Goal: Task Accomplishment & Management: Complete application form

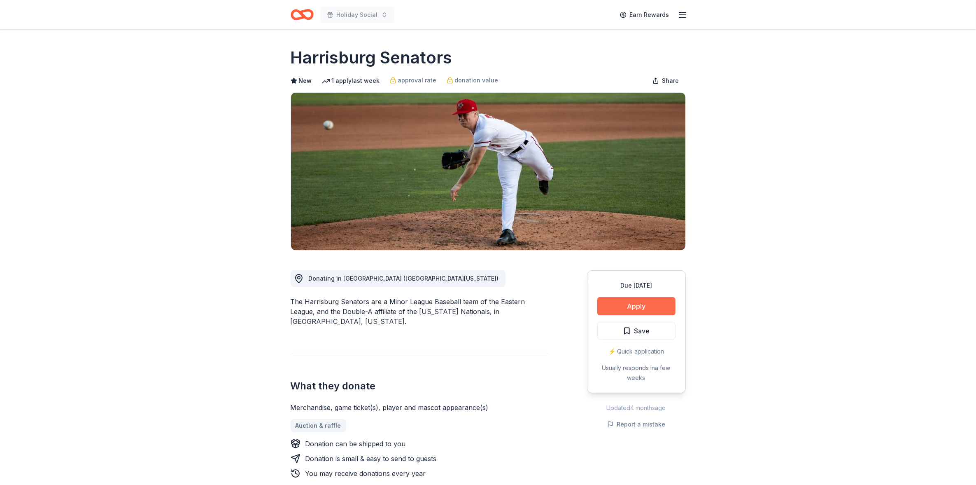
click at [638, 306] on button "Apply" at bounding box center [636, 306] width 78 height 18
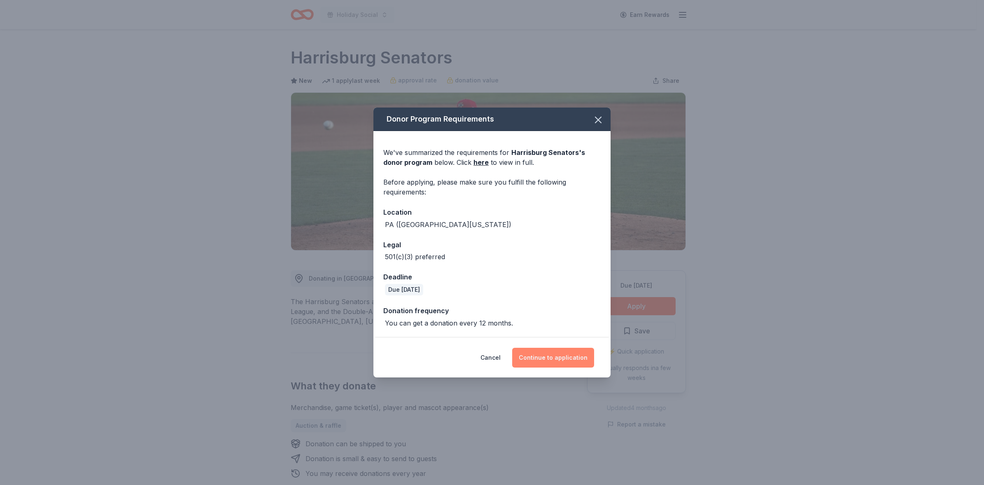
click at [557, 357] on button "Continue to application" at bounding box center [553, 357] width 82 height 20
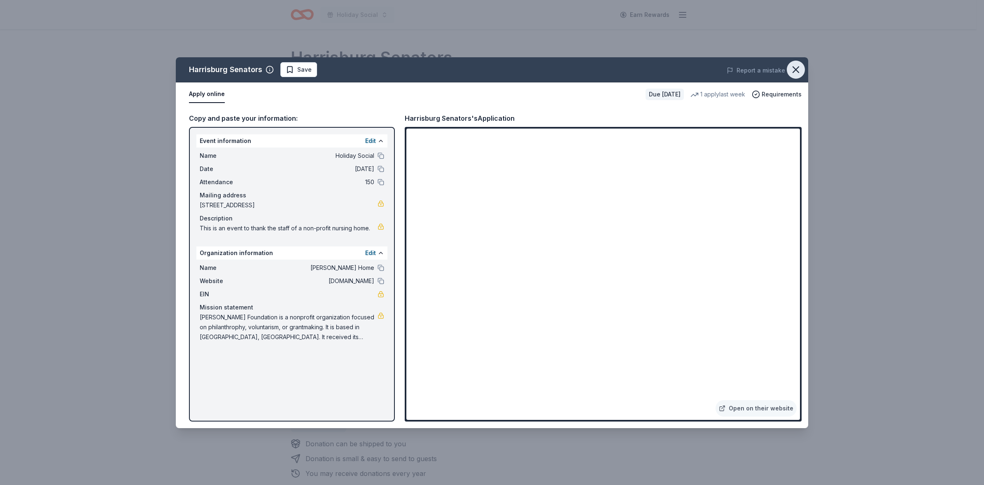
click at [794, 71] on icon "button" at bounding box center [796, 70] width 6 height 6
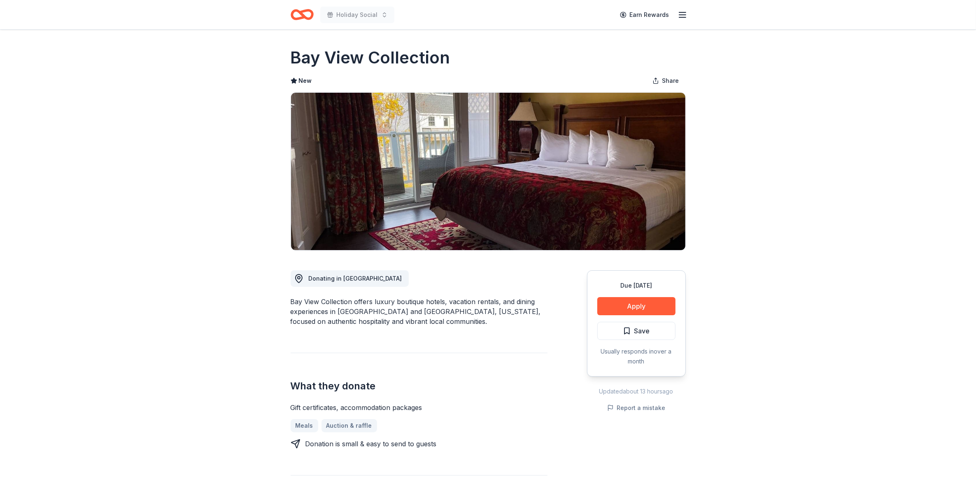
click at [301, 14] on icon "Home" at bounding box center [305, 14] width 13 height 8
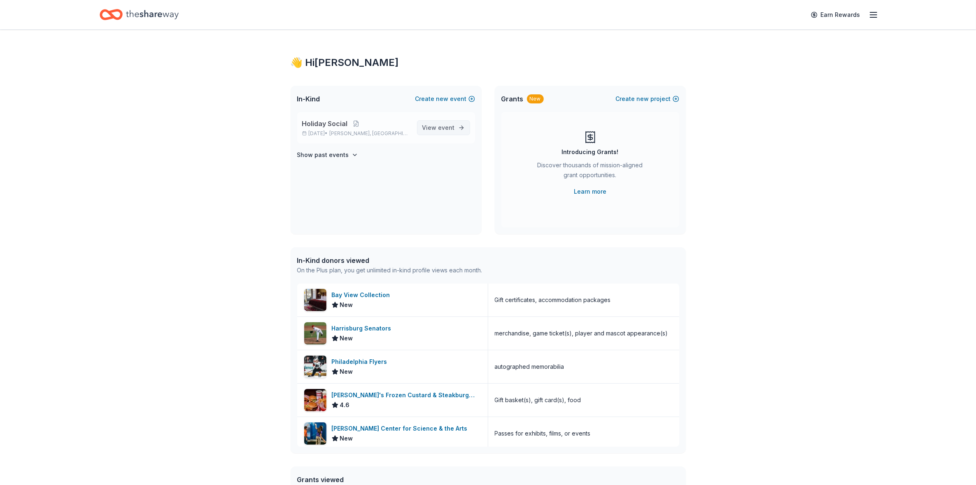
click at [443, 124] on span "event" at bounding box center [446, 127] width 16 height 7
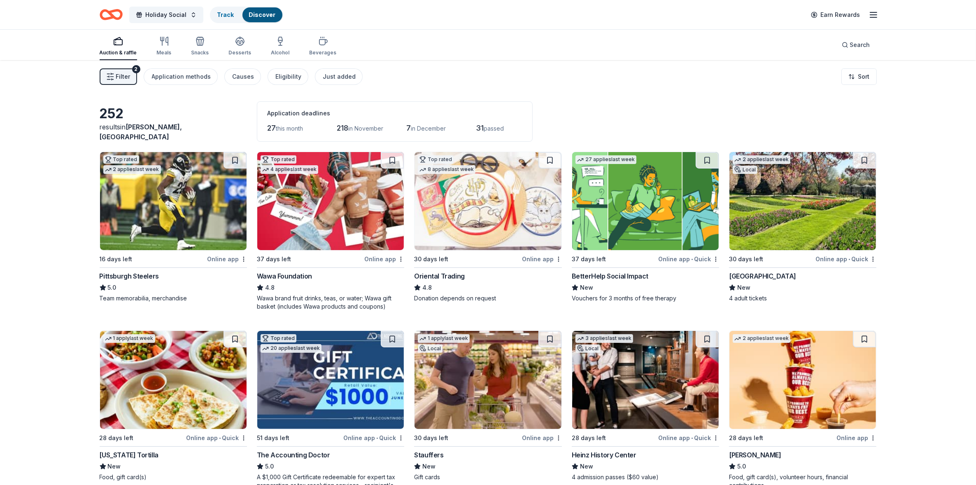
click at [769, 275] on div "Hershey Gardens" at bounding box center [762, 276] width 67 height 10
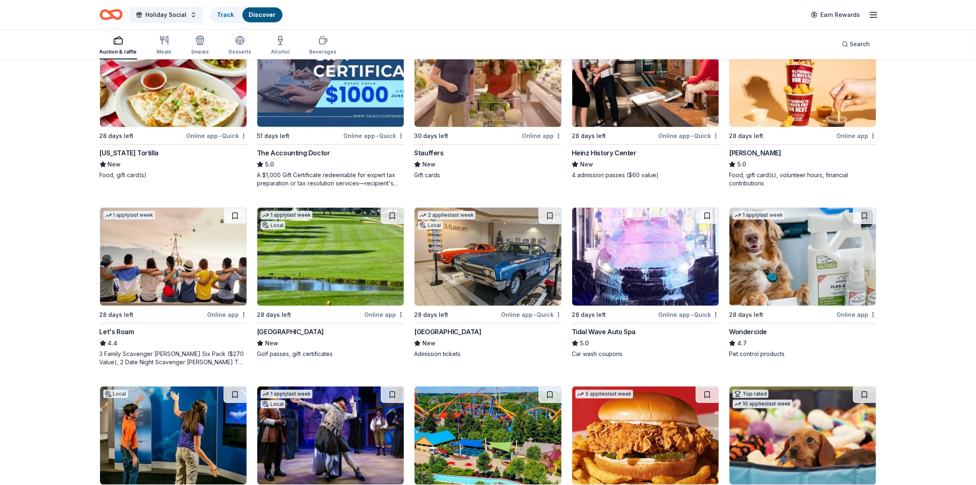
scroll to position [360, 0]
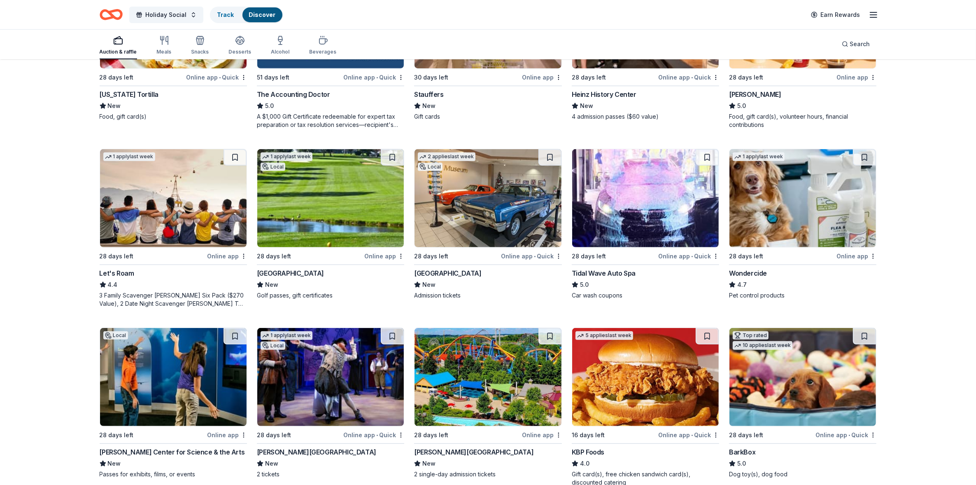
click at [443, 272] on div "AACA Museum" at bounding box center [447, 273] width 67 height 10
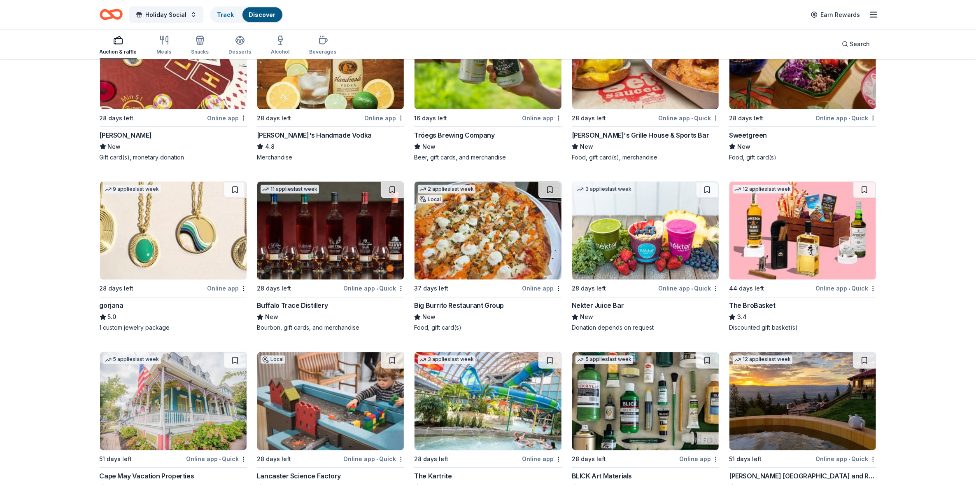
scroll to position [1833, 0]
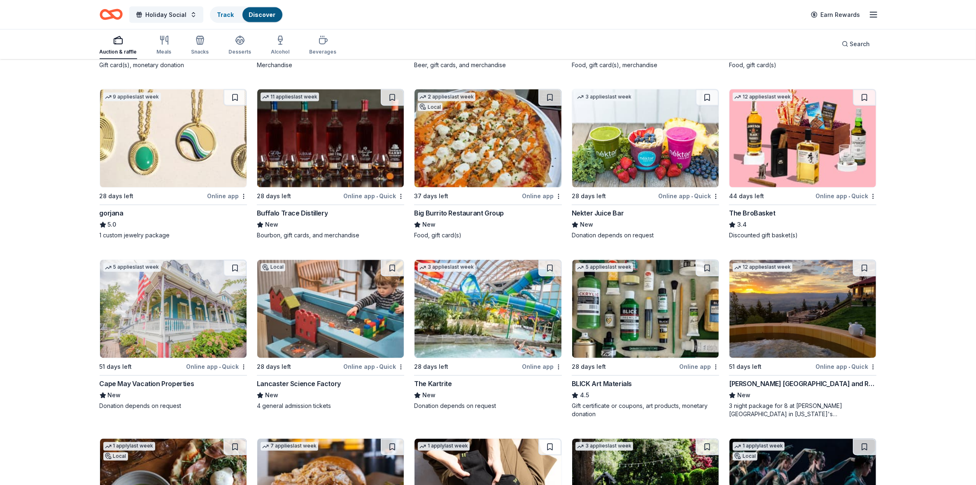
click at [298, 383] on div "Lancaster Science Factory" at bounding box center [299, 384] width 84 height 10
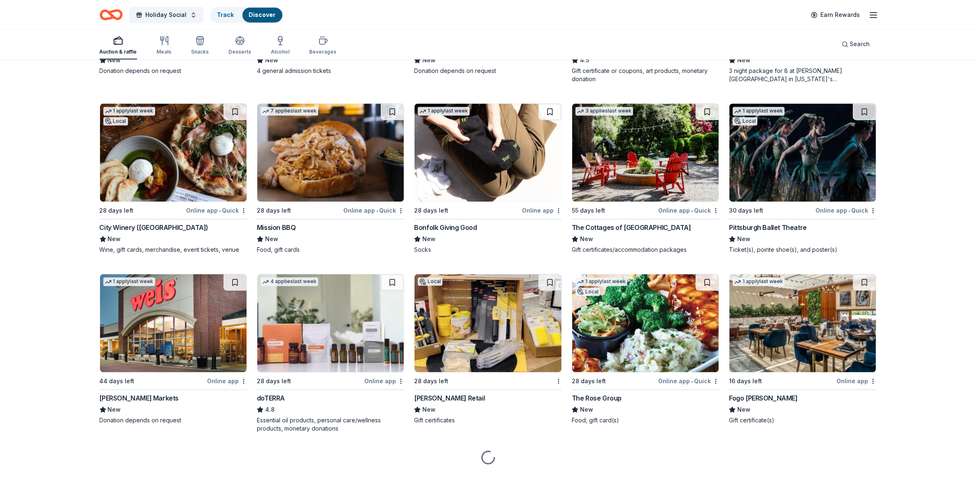
scroll to position [2183, 0]
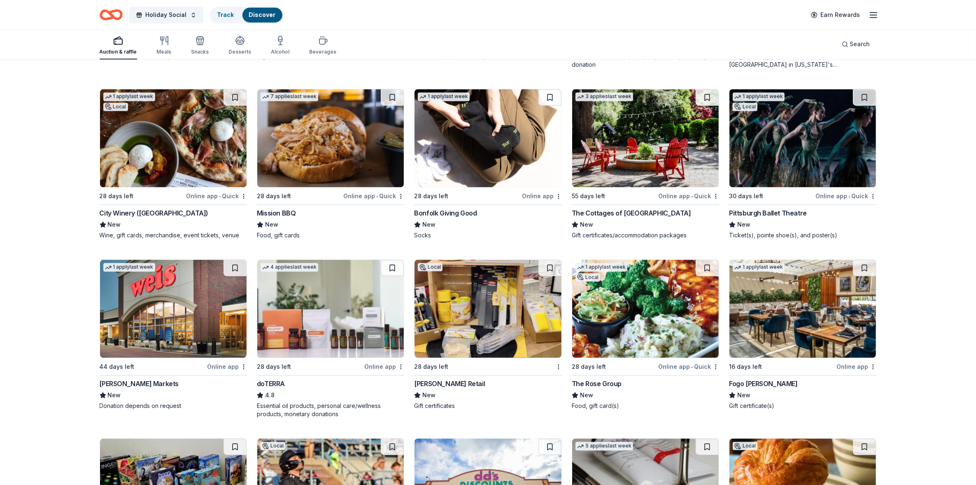
click at [594, 384] on div "The Rose Group" at bounding box center [597, 383] width 50 height 10
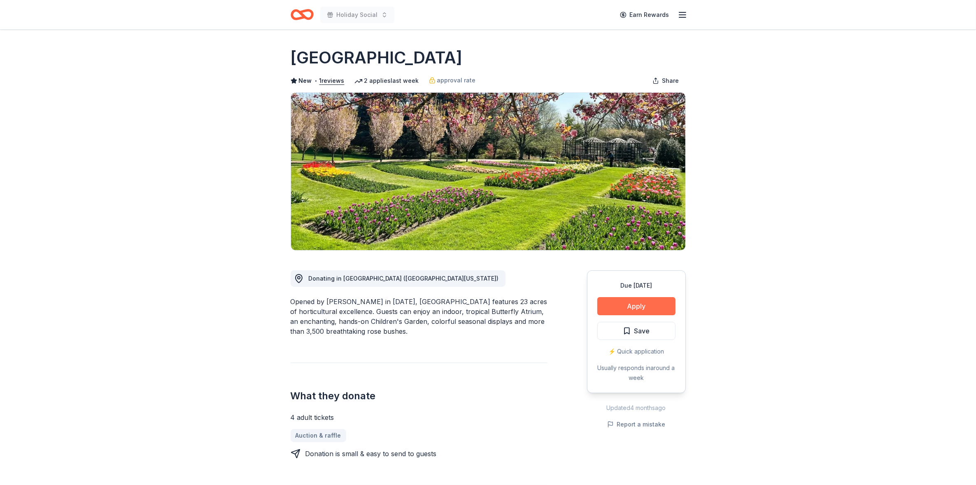
click at [649, 303] on button "Apply" at bounding box center [636, 306] width 78 height 18
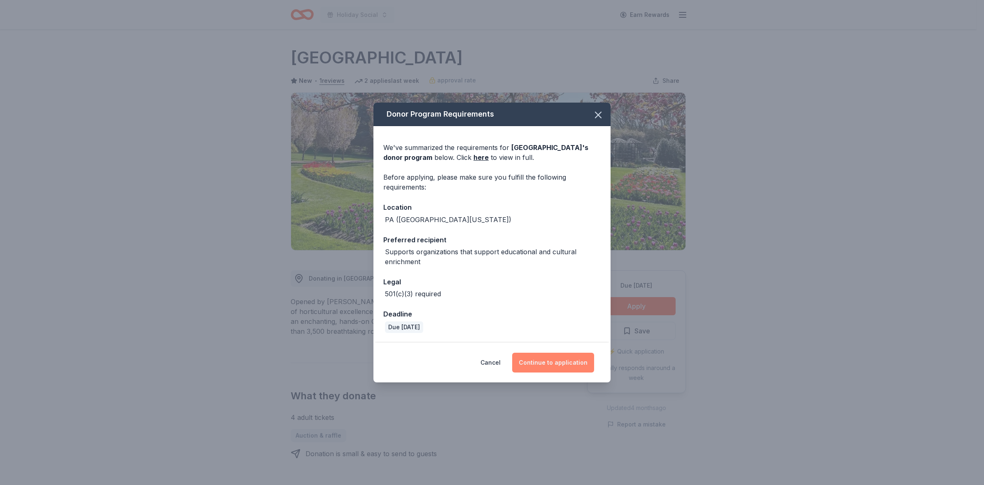
click at [552, 355] on button "Continue to application" at bounding box center [553, 362] width 82 height 20
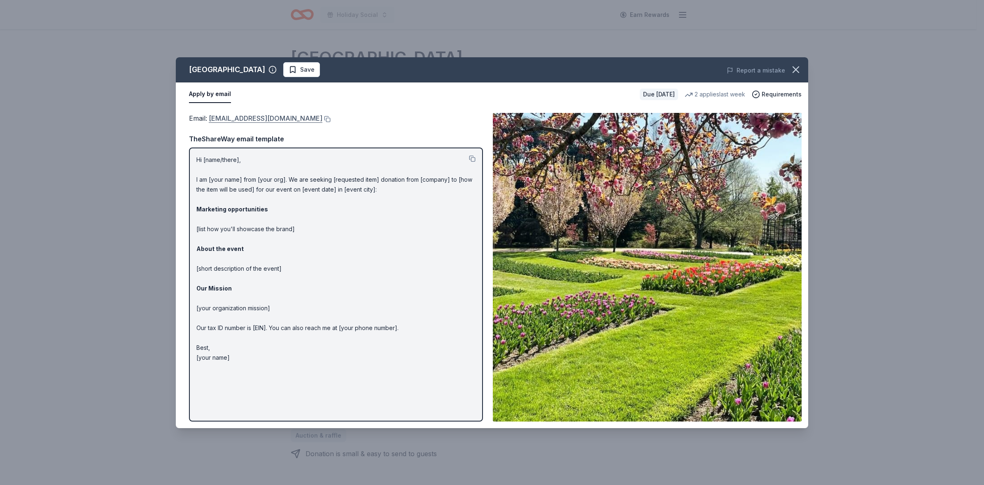
click at [291, 118] on link "infohersheygardens@hersheypa.com" at bounding box center [266, 118] width 114 height 11
drag, startPoint x: 329, startPoint y: 121, endPoint x: 202, endPoint y: 121, distance: 126.4
click at [202, 121] on div "Email : infohersheygardens@hersheypa.com" at bounding box center [336, 118] width 294 height 11
drag, startPoint x: 206, startPoint y: 119, endPoint x: 319, endPoint y: 121, distance: 112.8
click at [319, 121] on span "Email : infohersheygardens@hersheypa.com" at bounding box center [255, 118] width 133 height 8
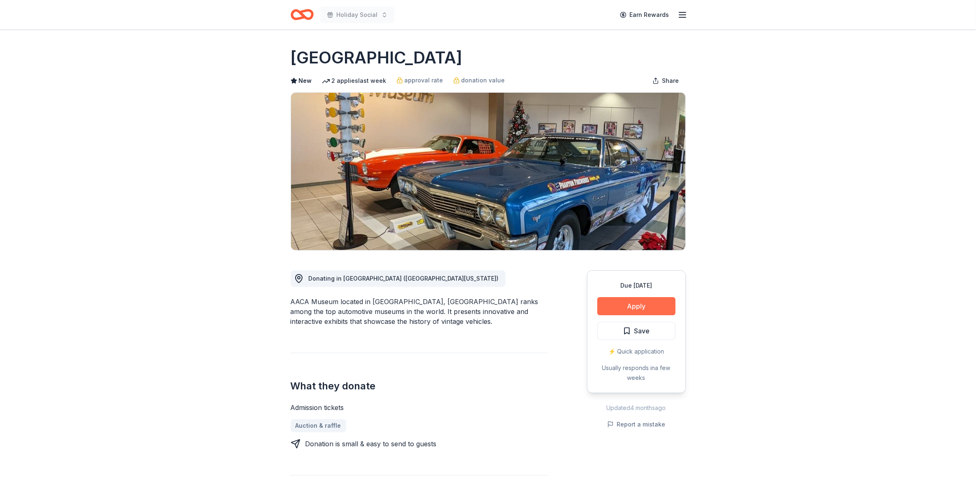
click at [642, 307] on button "Apply" at bounding box center [636, 306] width 78 height 18
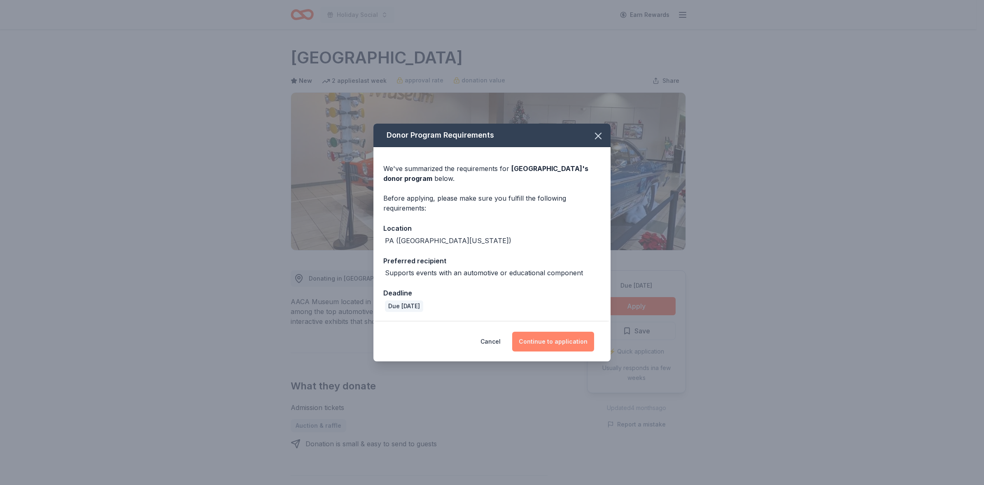
click at [553, 339] on button "Continue to application" at bounding box center [553, 341] width 82 height 20
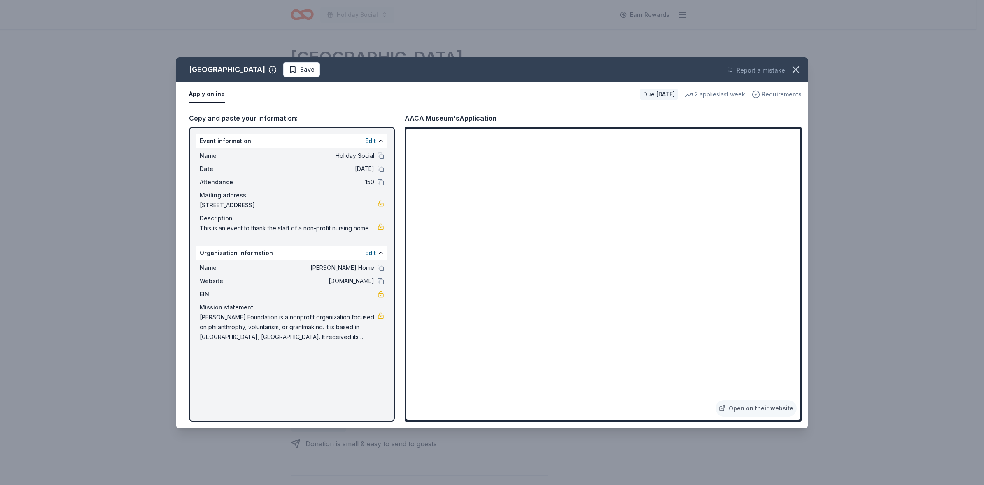
click at [783, 93] on span "Requirements" at bounding box center [782, 94] width 40 height 10
click at [793, 68] on icon "button" at bounding box center [796, 70] width 12 height 12
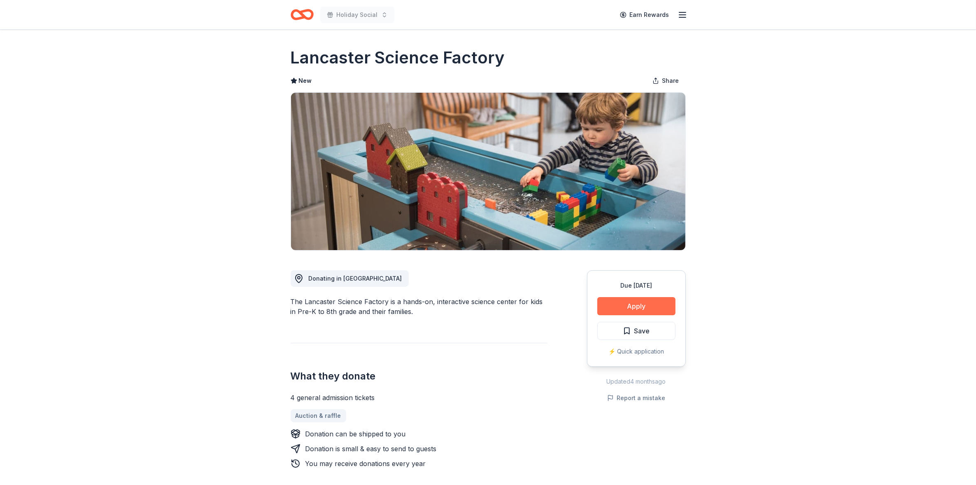
click at [633, 305] on button "Apply" at bounding box center [636, 306] width 78 height 18
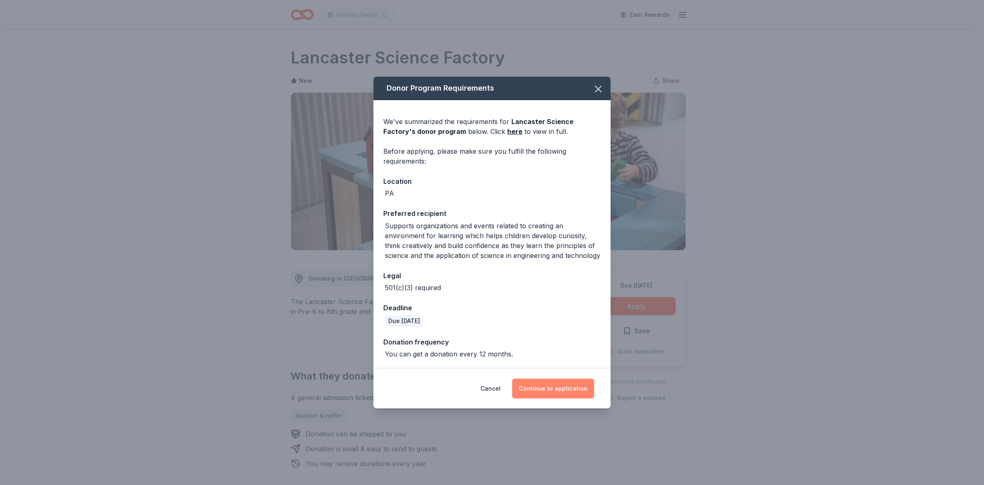
click at [542, 388] on button "Continue to application" at bounding box center [553, 388] width 82 height 20
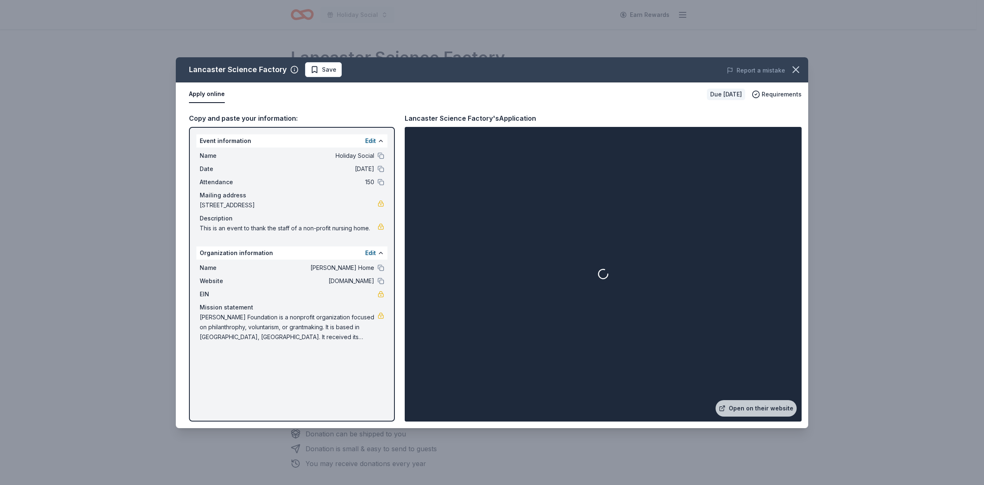
click at [291, 49] on div "Lancaster Science Factory Save Report a mistake Apply online Due in 28 days Req…" at bounding box center [492, 242] width 984 height 485
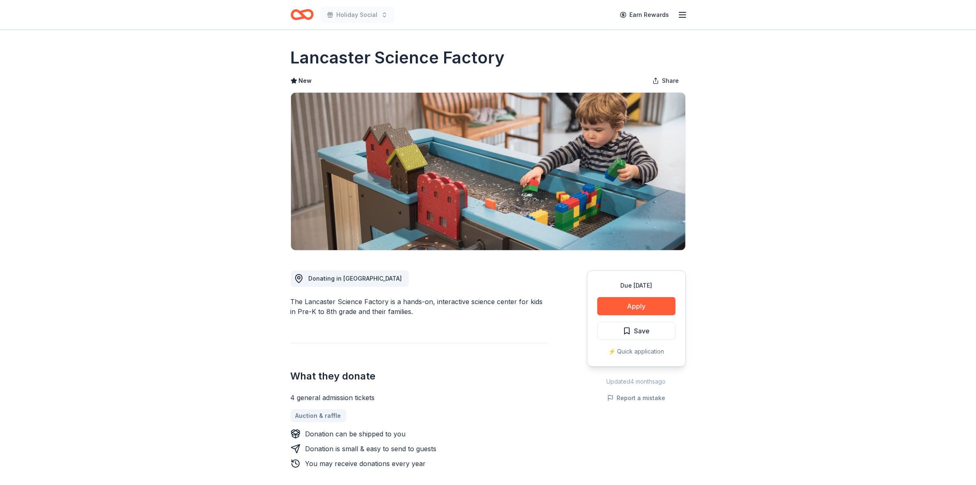
drag, startPoint x: 289, startPoint y: 54, endPoint x: 513, endPoint y: 54, distance: 224.0
drag, startPoint x: 501, startPoint y: 55, endPoint x: 287, endPoint y: 61, distance: 213.8
click at [647, 305] on button "Apply" at bounding box center [636, 306] width 78 height 18
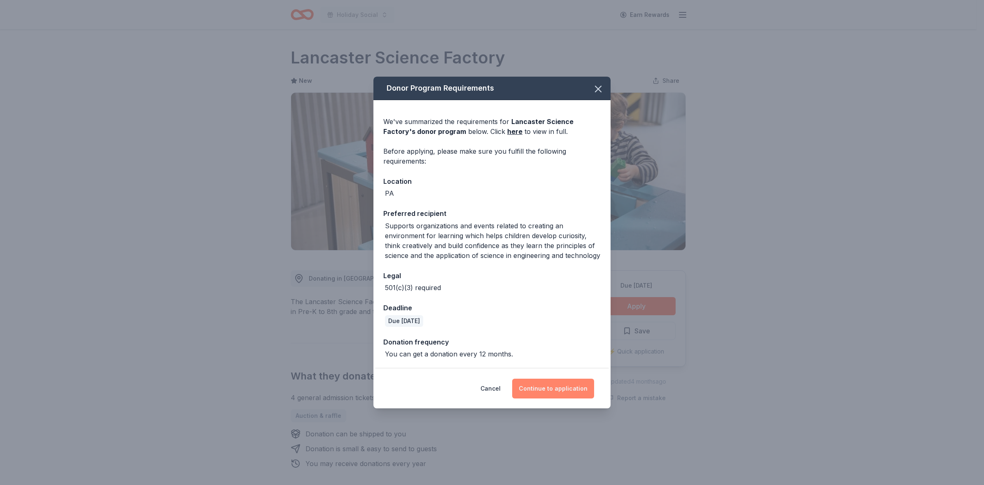
click at [546, 391] on button "Continue to application" at bounding box center [553, 388] width 82 height 20
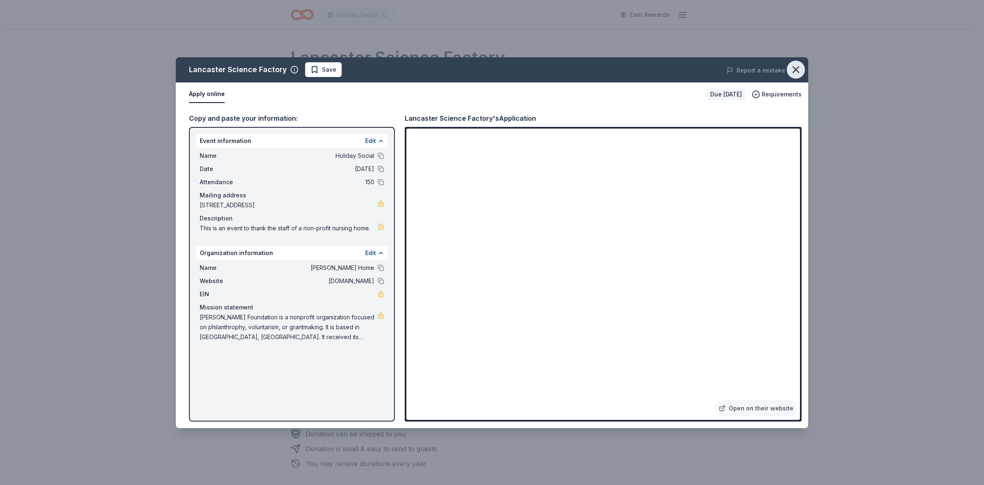
click at [795, 66] on icon "button" at bounding box center [796, 70] width 12 height 12
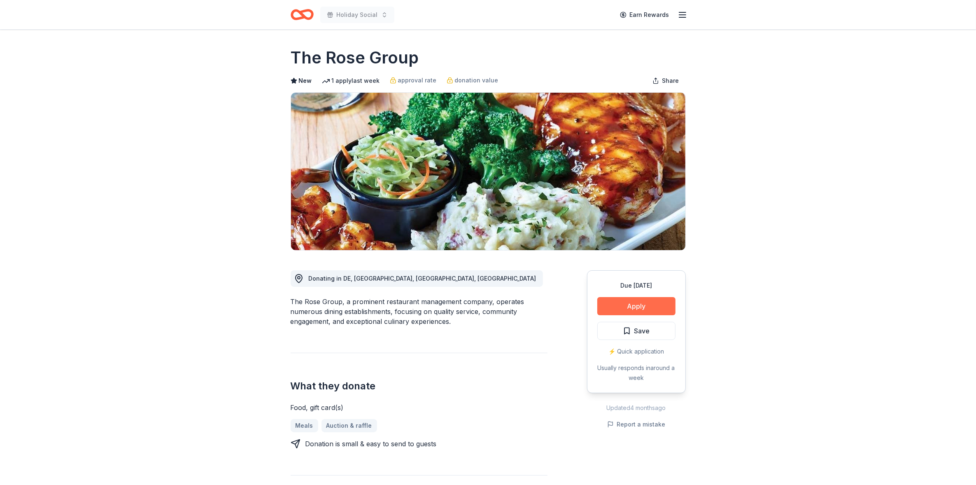
click at [645, 305] on button "Apply" at bounding box center [636, 306] width 78 height 18
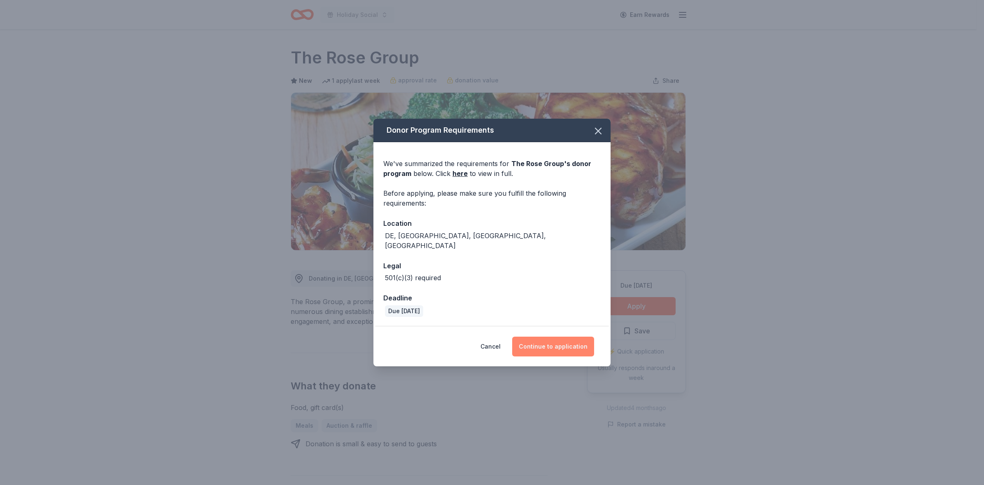
click at [550, 343] on button "Continue to application" at bounding box center [553, 346] width 82 height 20
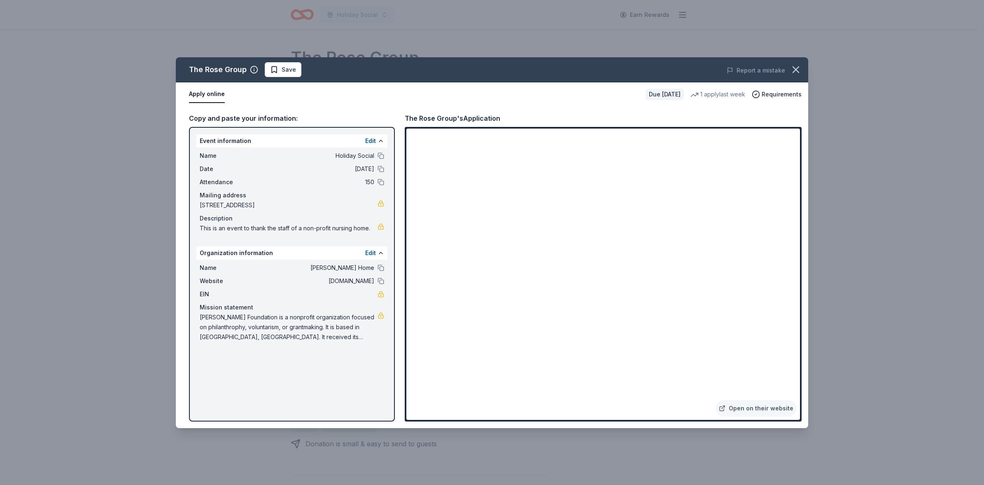
click at [786, 70] on div "Report a mistake" at bounding box center [685, 70] width 246 height 23
